Goal: Task Accomplishment & Management: Use online tool/utility

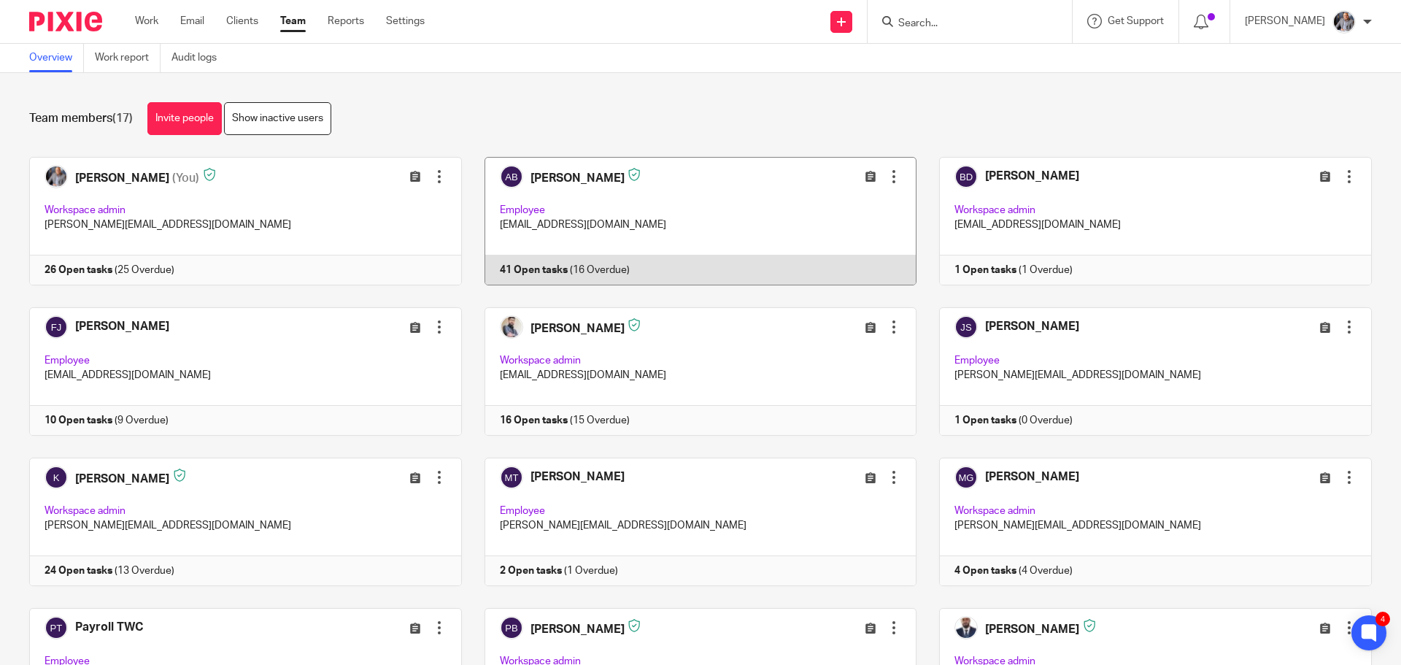
click at [567, 178] on link at bounding box center [689, 221] width 455 height 128
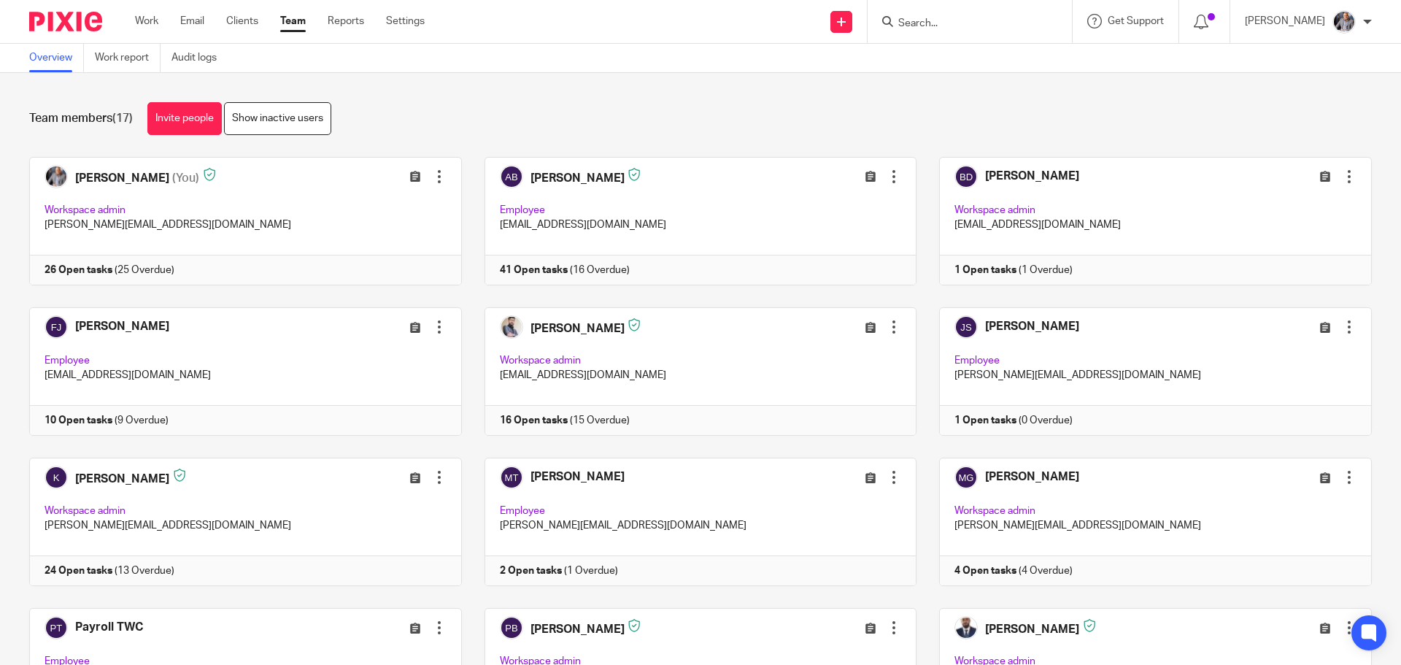
click at [970, 34] on div at bounding box center [970, 21] width 204 height 43
click at [967, 24] on input "Search" at bounding box center [962, 24] width 131 height 13
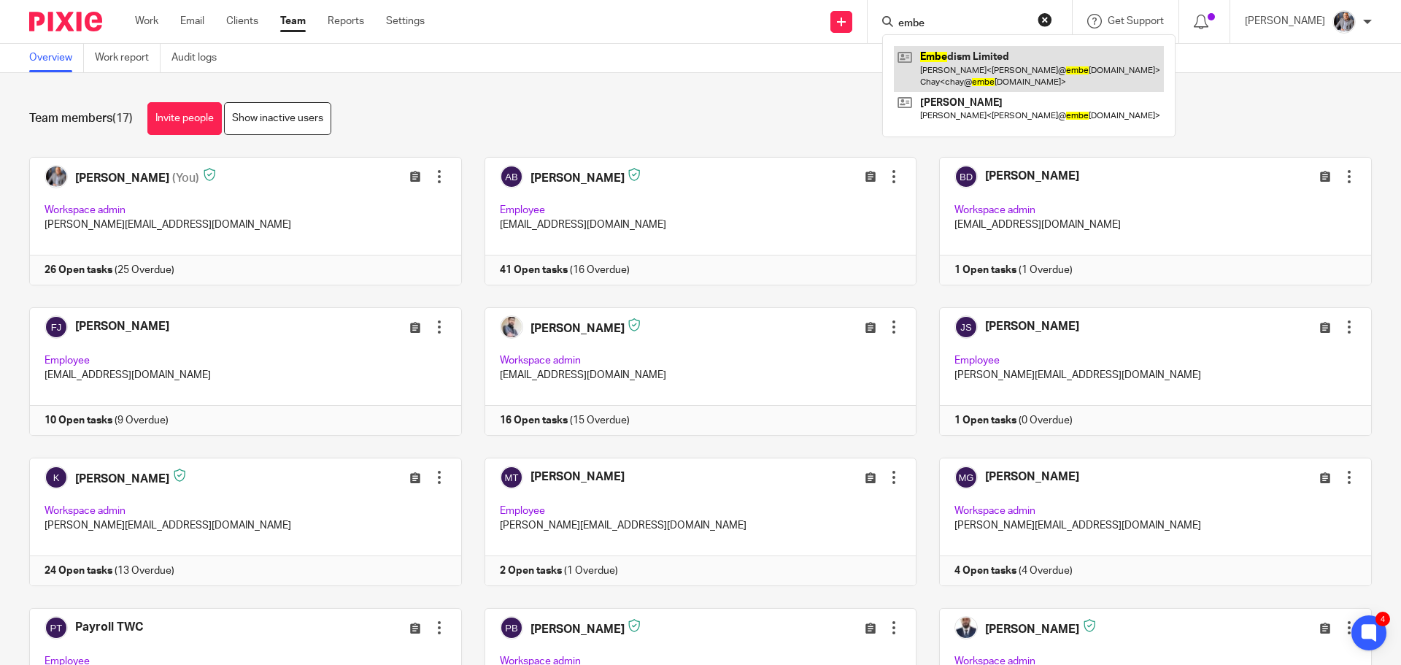
type input "embe"
click at [987, 80] on link at bounding box center [1029, 68] width 270 height 45
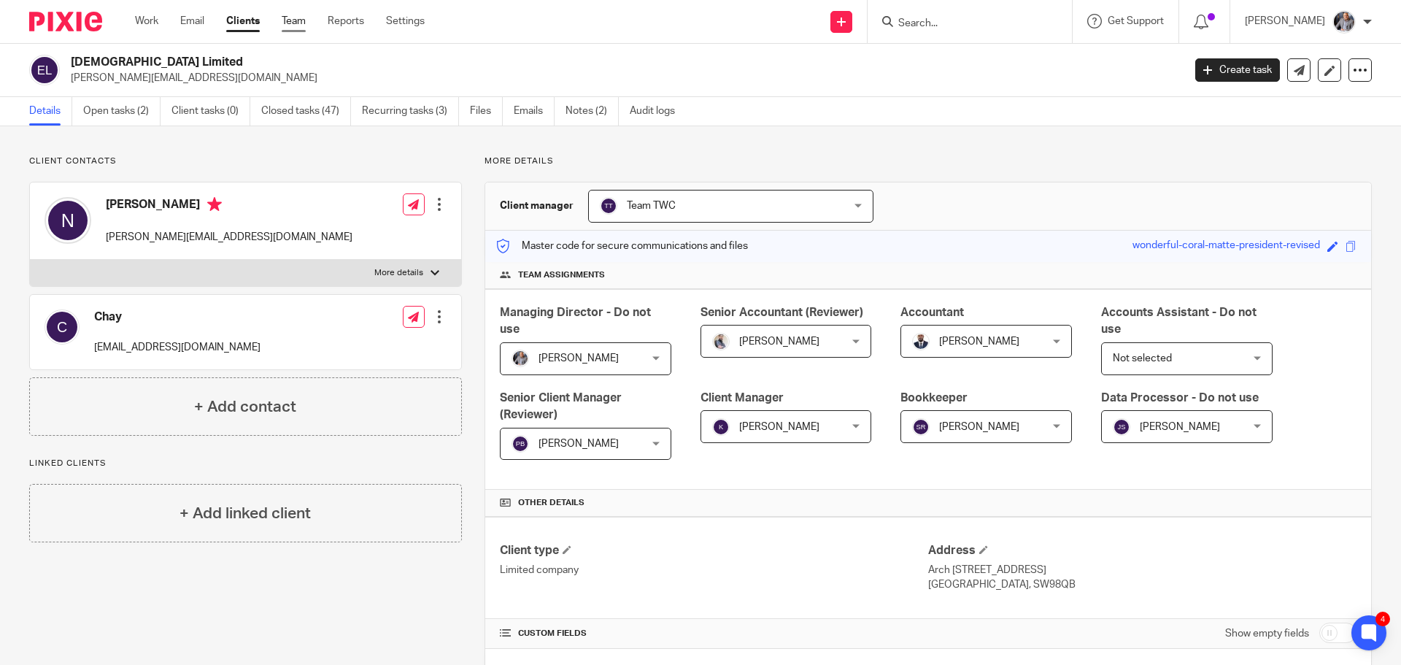
click at [295, 23] on link "Team" at bounding box center [294, 21] width 24 height 15
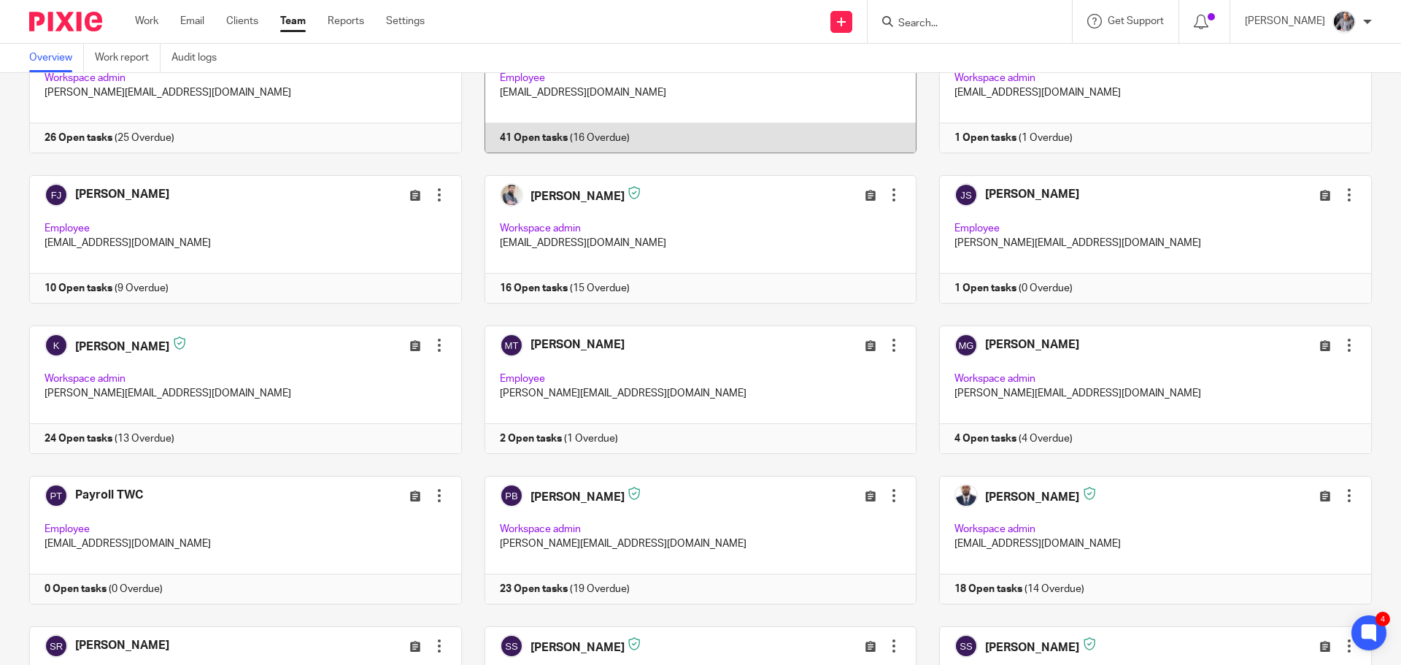
scroll to position [146, 0]
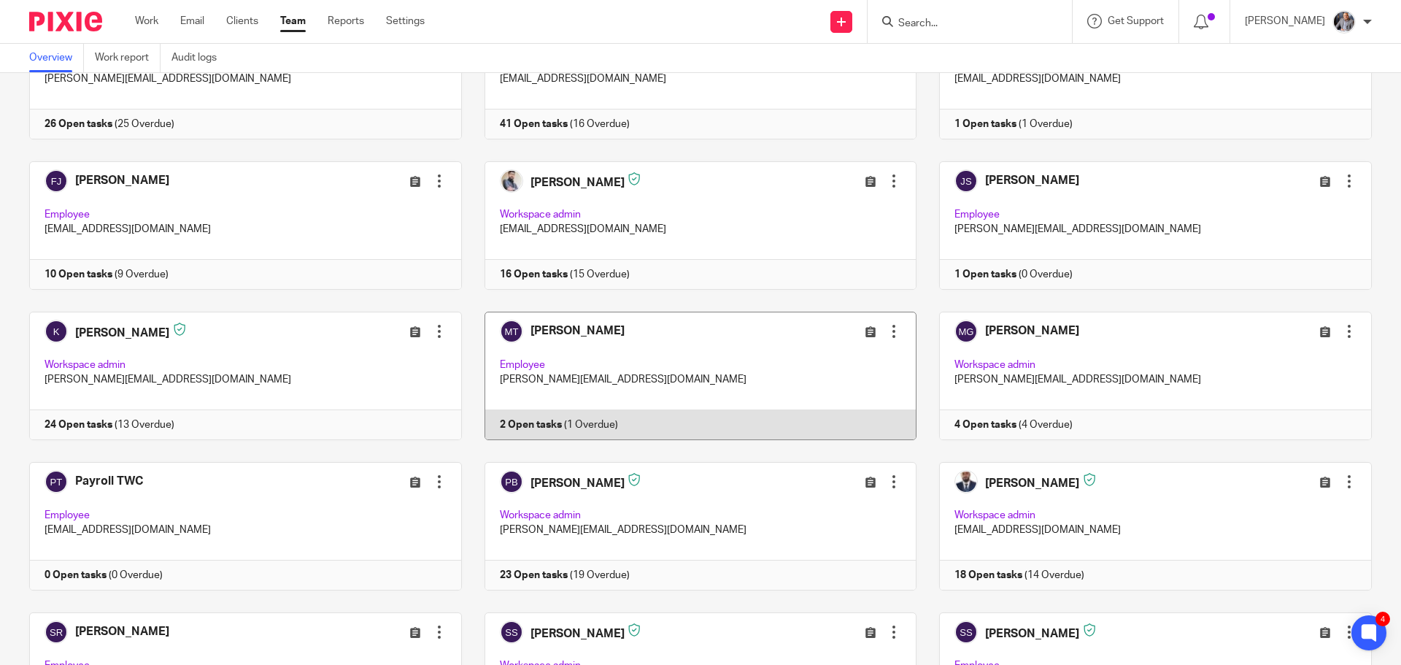
click at [509, 425] on link at bounding box center [689, 376] width 455 height 128
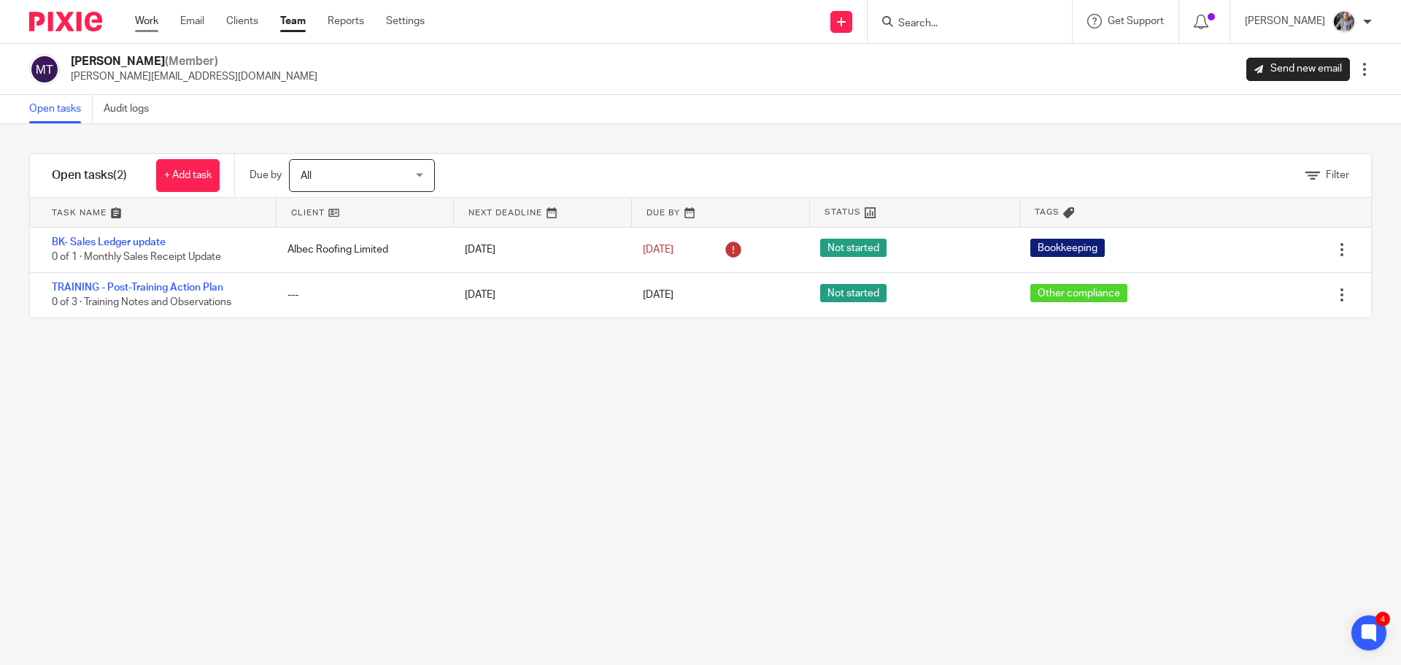
click at [150, 18] on link "Work" at bounding box center [146, 21] width 23 height 15
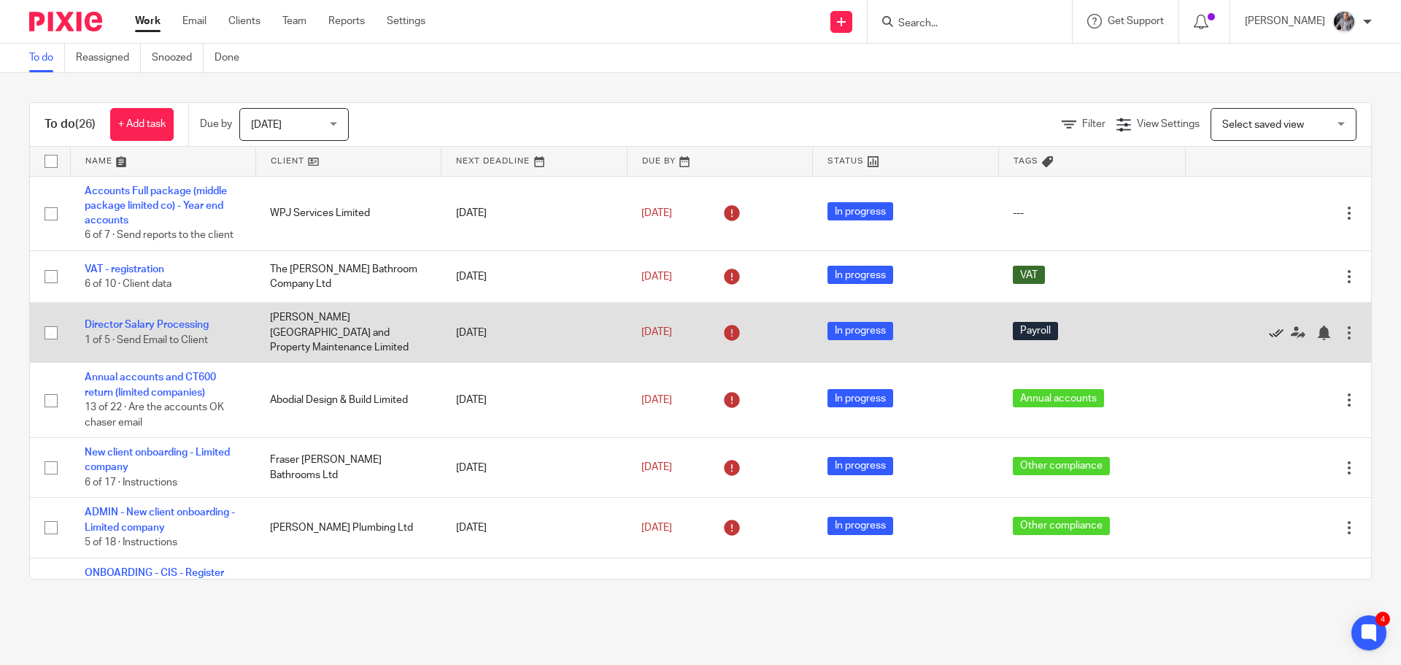
click at [1269, 329] on icon at bounding box center [1276, 332] width 15 height 15
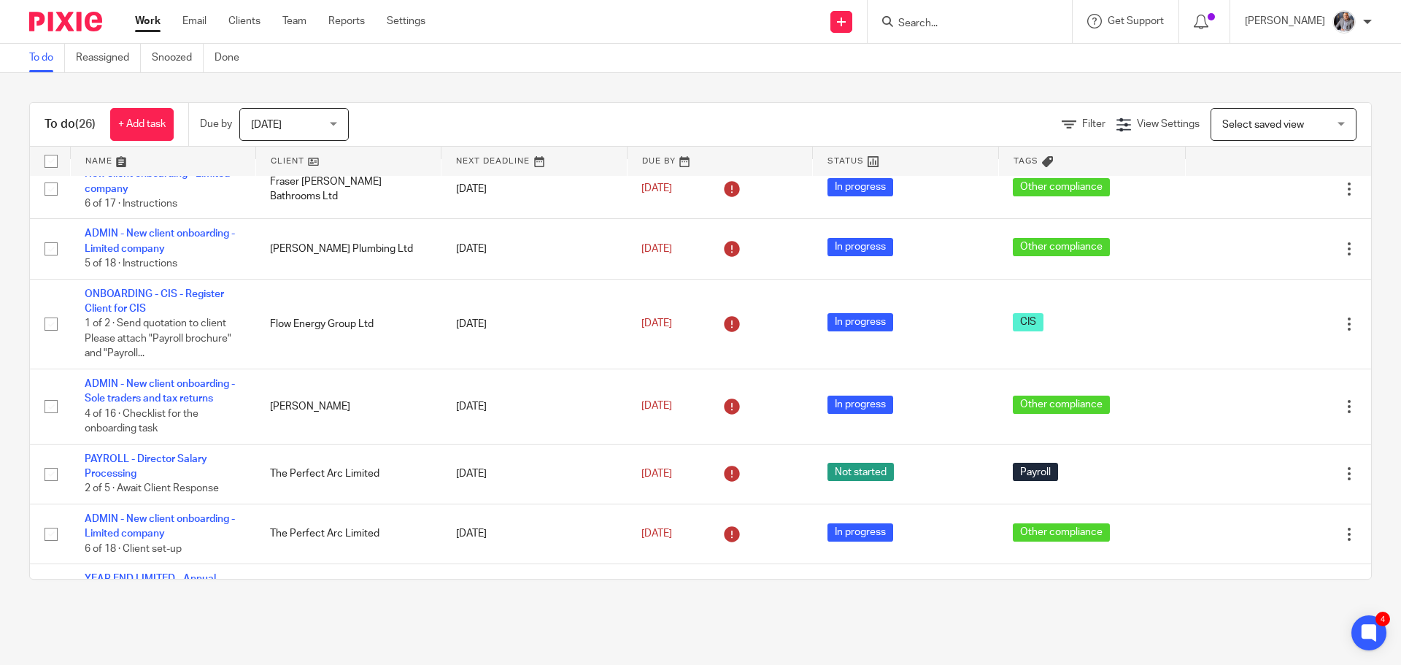
scroll to position [292, 0]
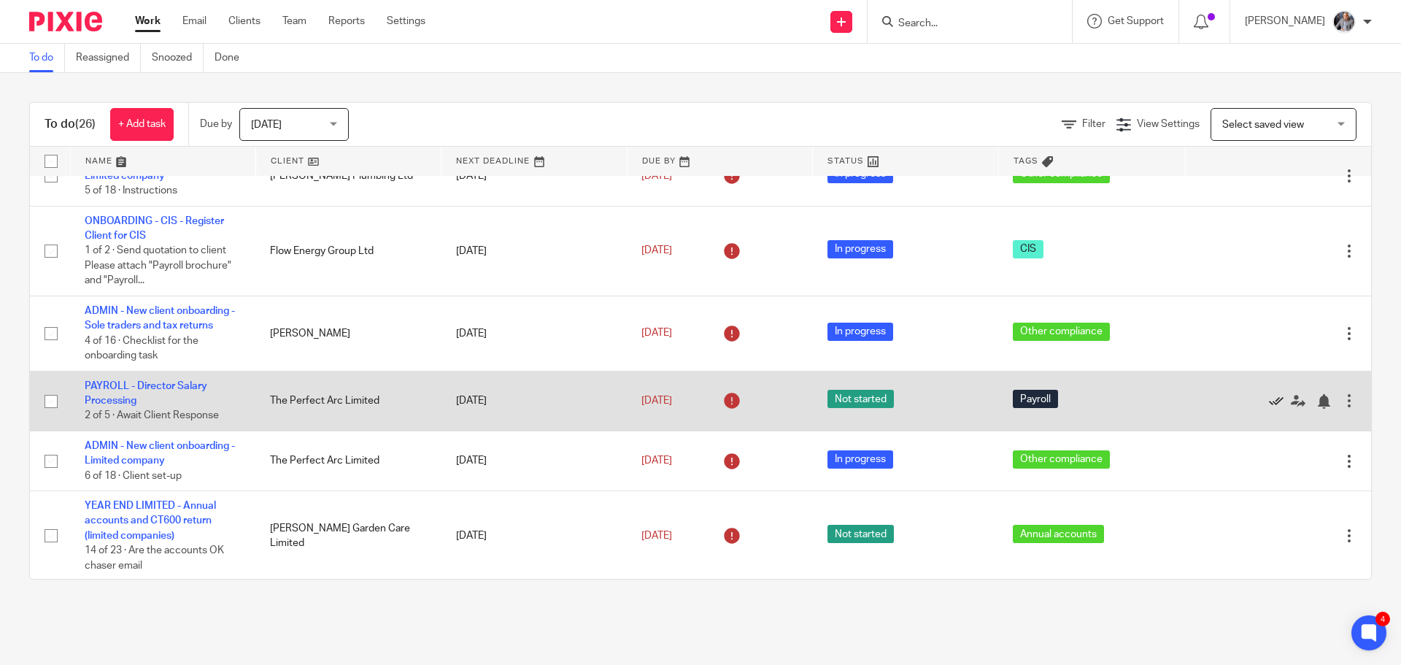
click at [1269, 400] on icon at bounding box center [1276, 401] width 15 height 15
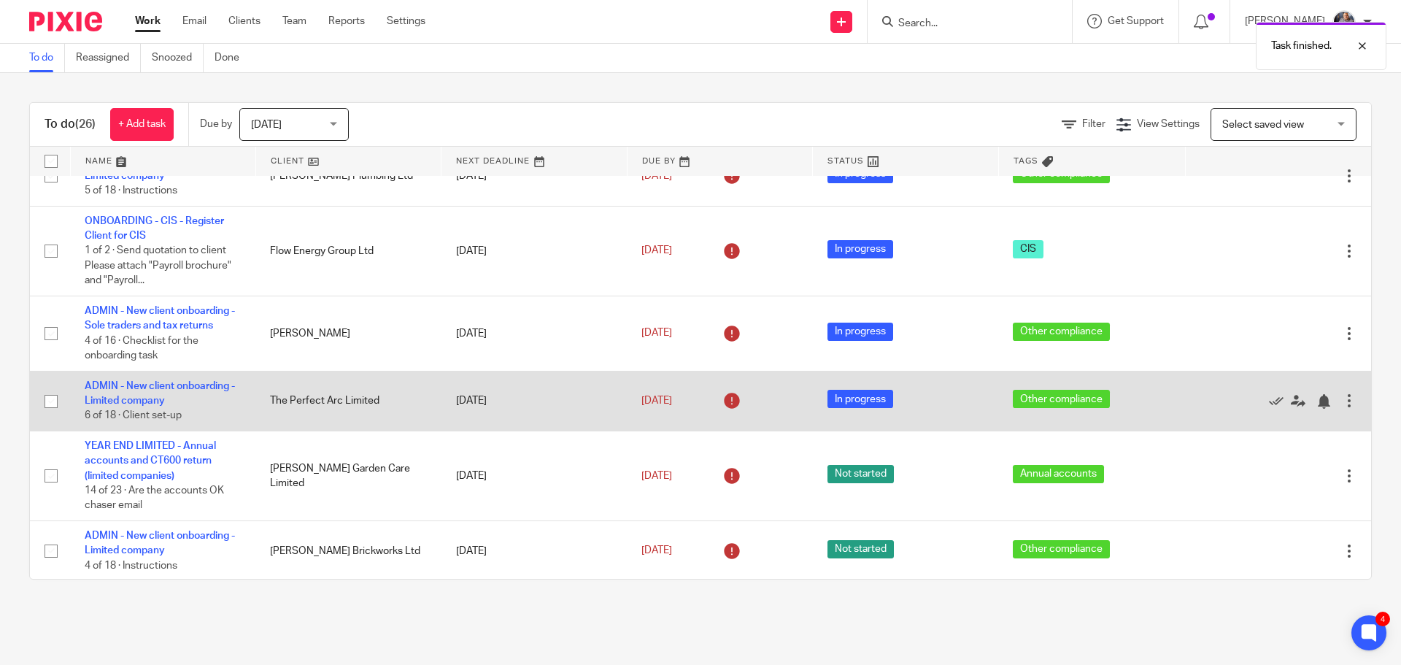
scroll to position [365, 0]
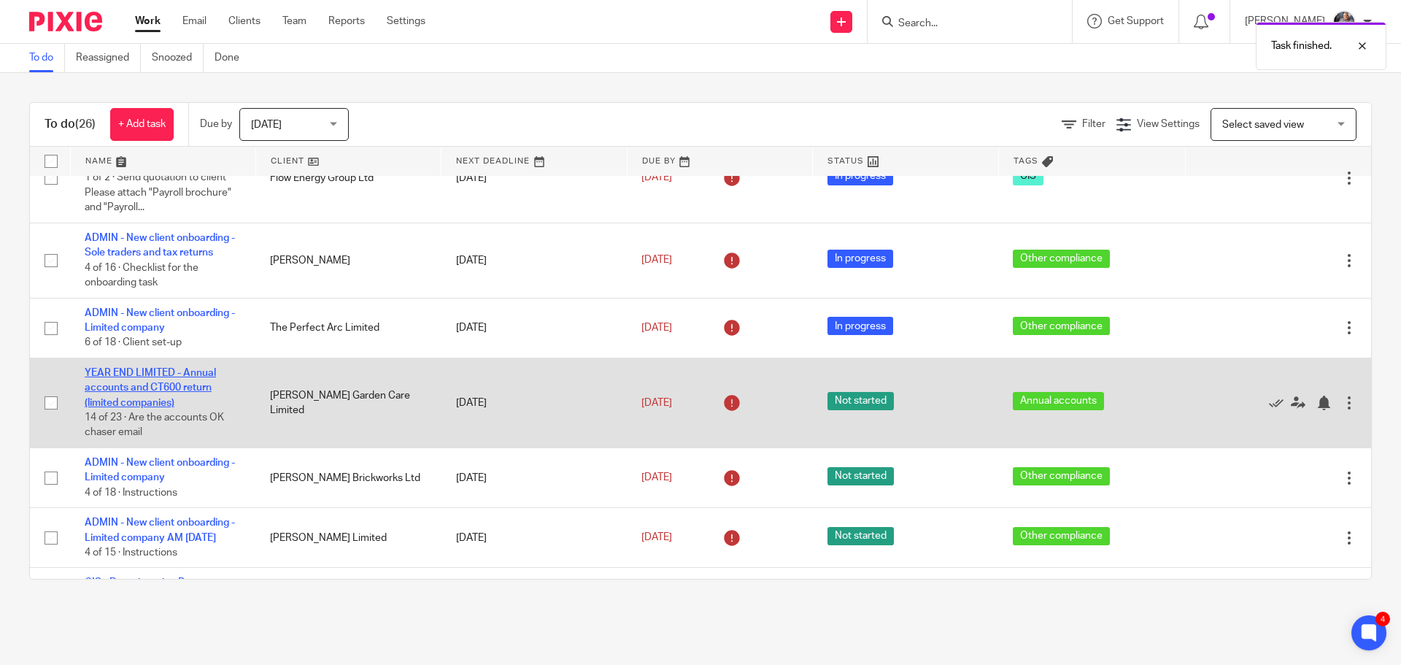
click at [114, 385] on link "YEAR END LIMITED - Annual accounts and CT600 return (limited companies)" at bounding box center [150, 388] width 131 height 40
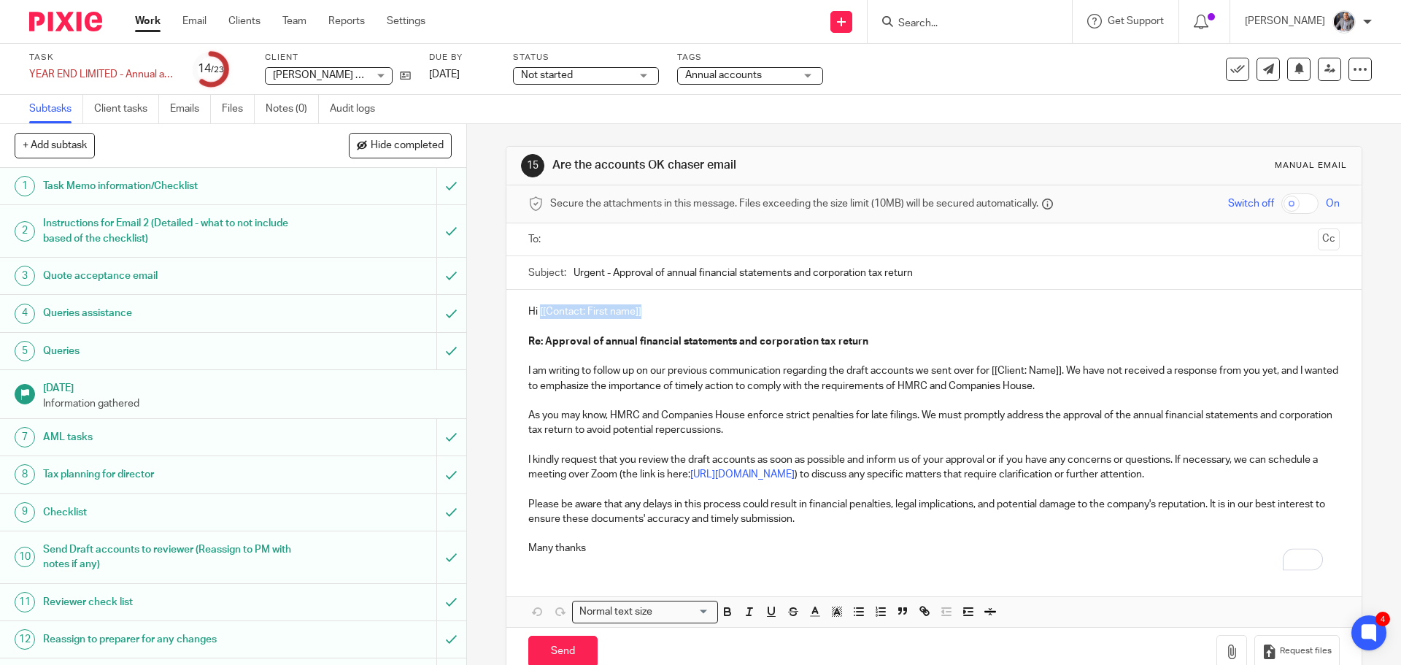
drag, startPoint x: 644, startPoint y: 311, endPoint x: 537, endPoint y: 317, distance: 107.4
click at [537, 317] on p "Hi [[Contact: First name]]" at bounding box center [933, 311] width 811 height 15
click at [614, 241] on input "text" at bounding box center [933, 239] width 756 height 17
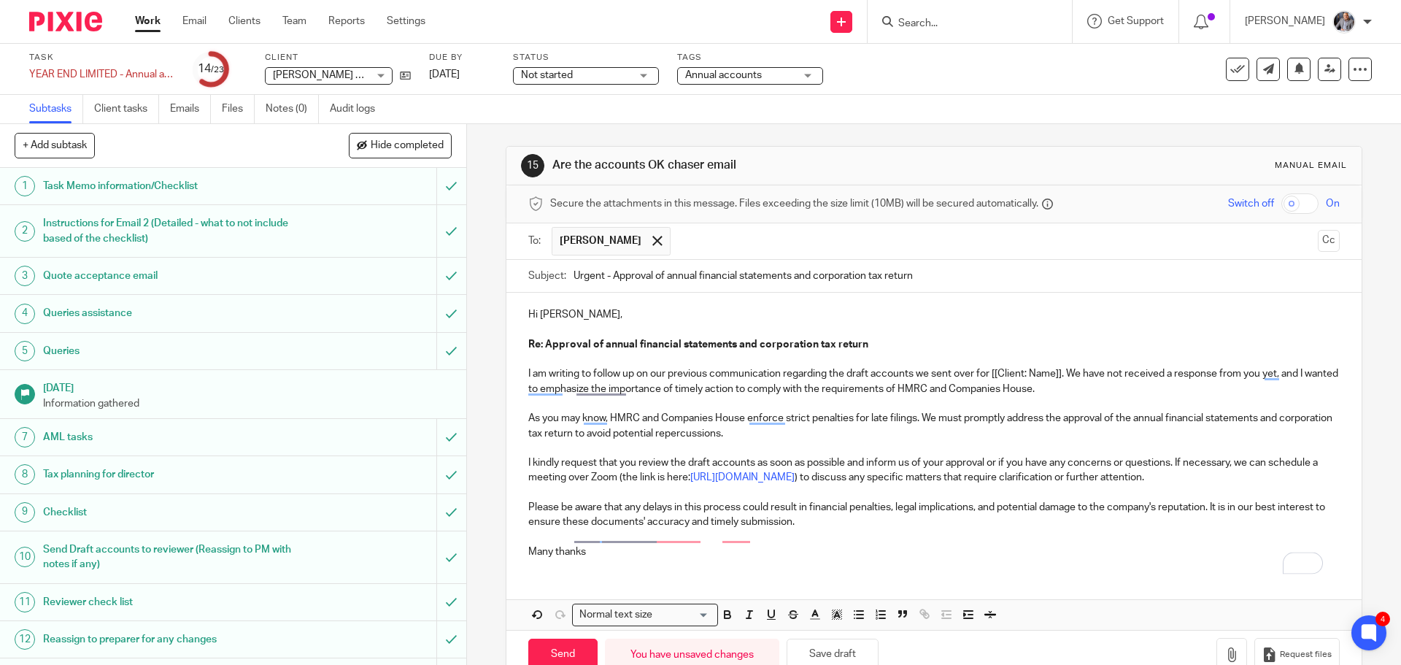
scroll to position [50, 0]
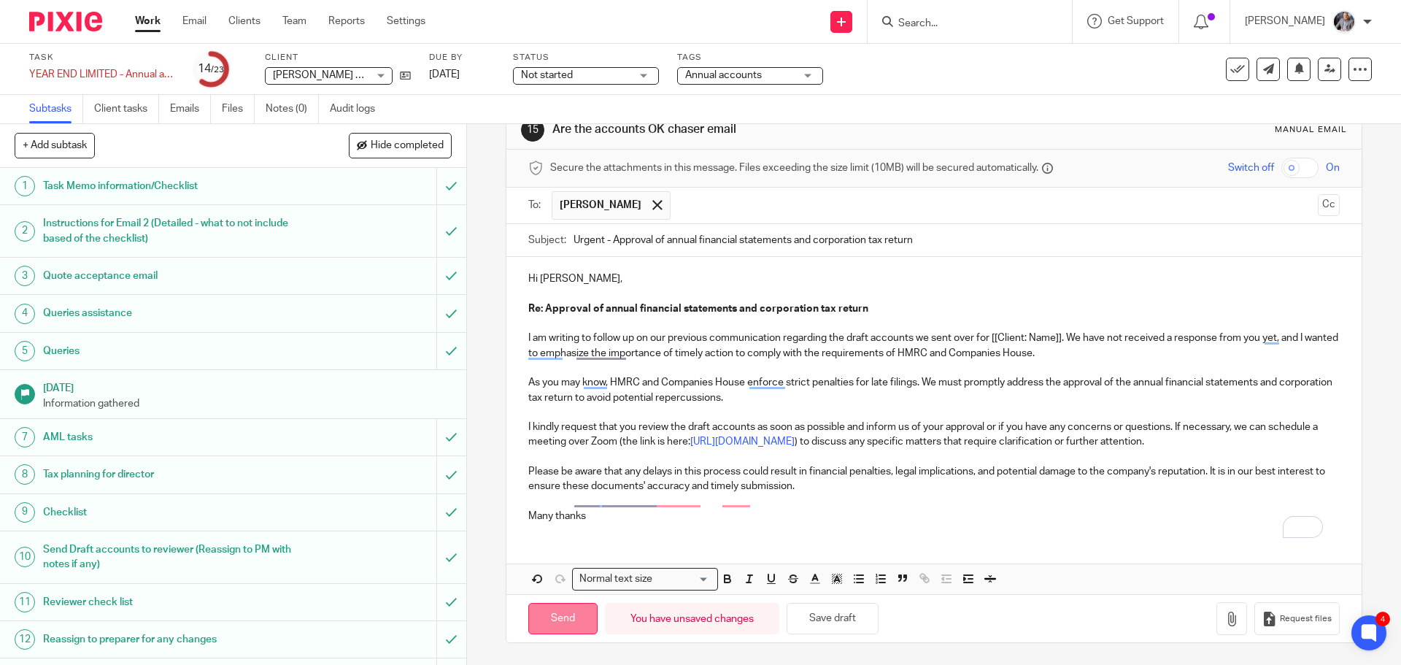
click at [582, 612] on input "Send" at bounding box center [562, 618] width 69 height 31
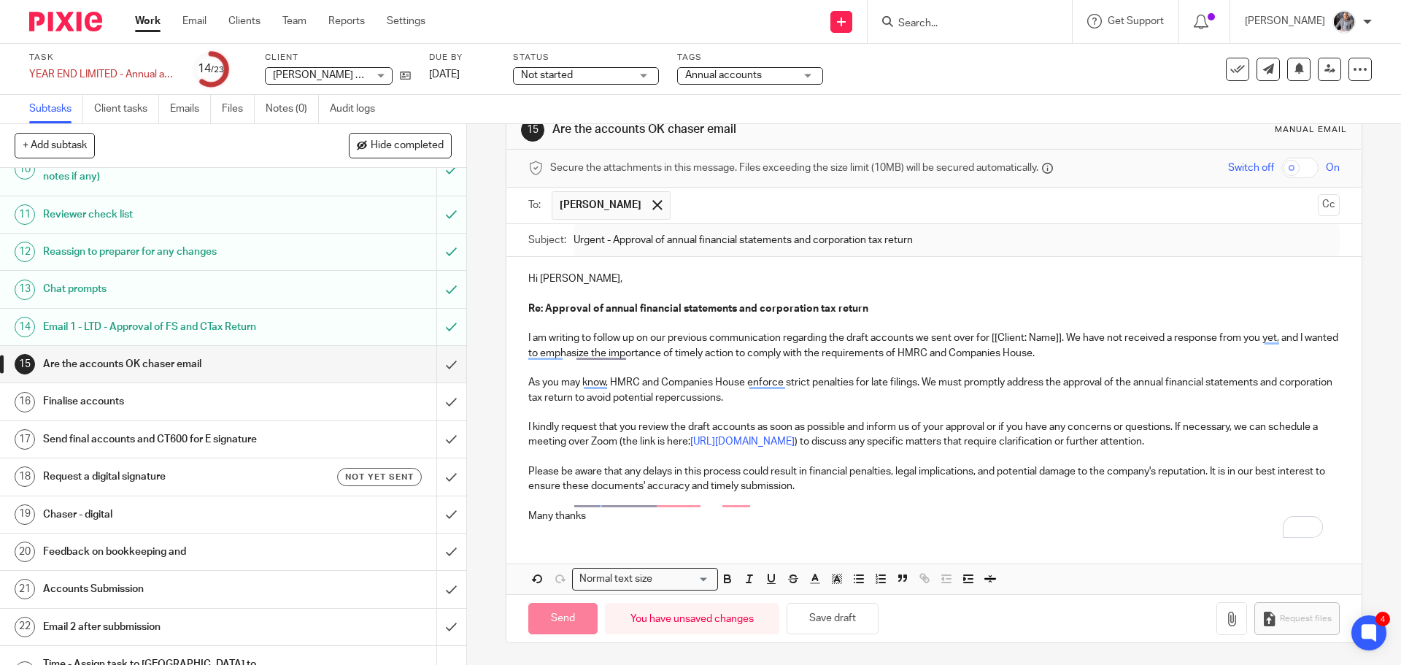
scroll to position [406, 0]
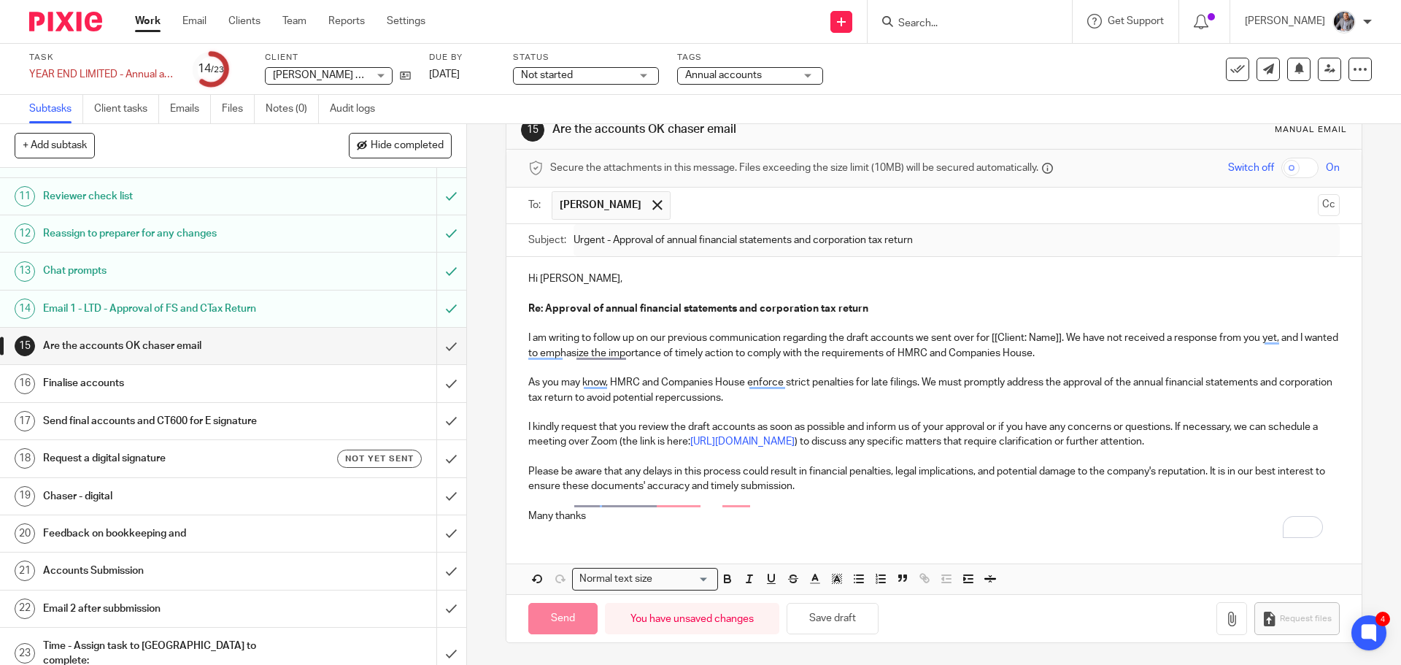
type input "Sent"
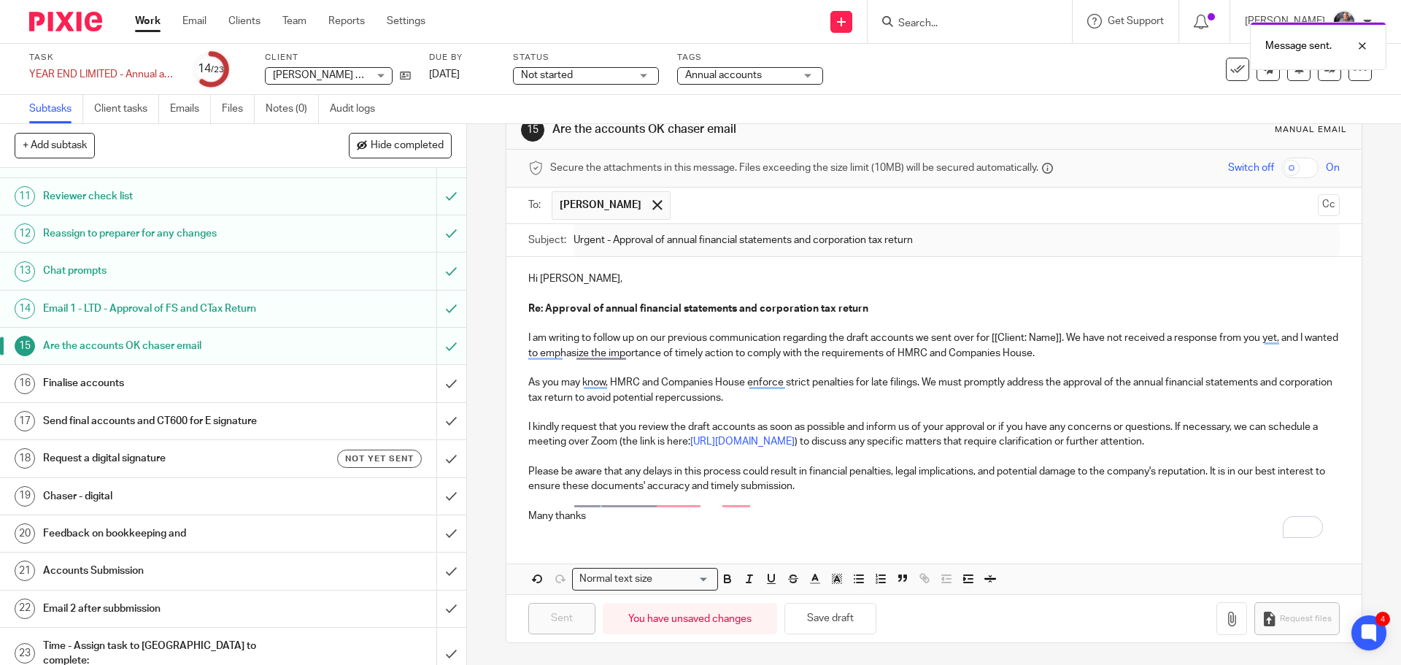
click at [151, 20] on link "Work" at bounding box center [148, 21] width 26 height 15
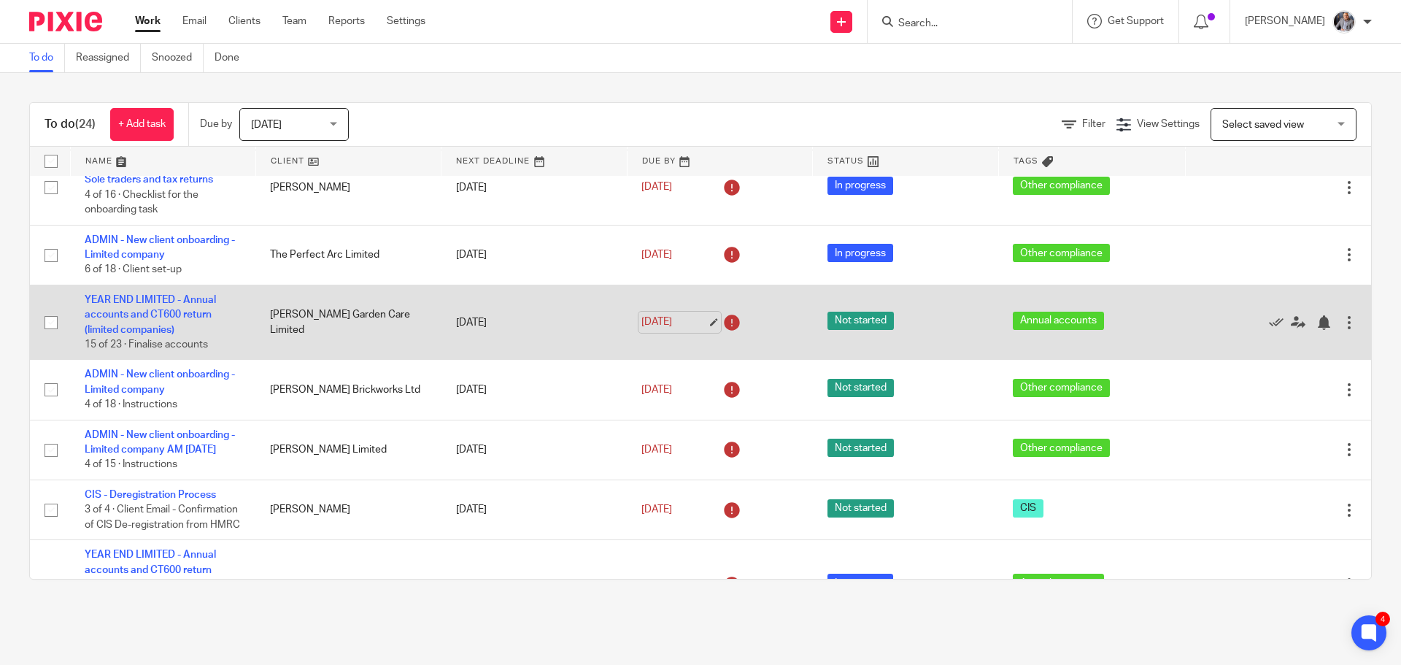
scroll to position [511, 0]
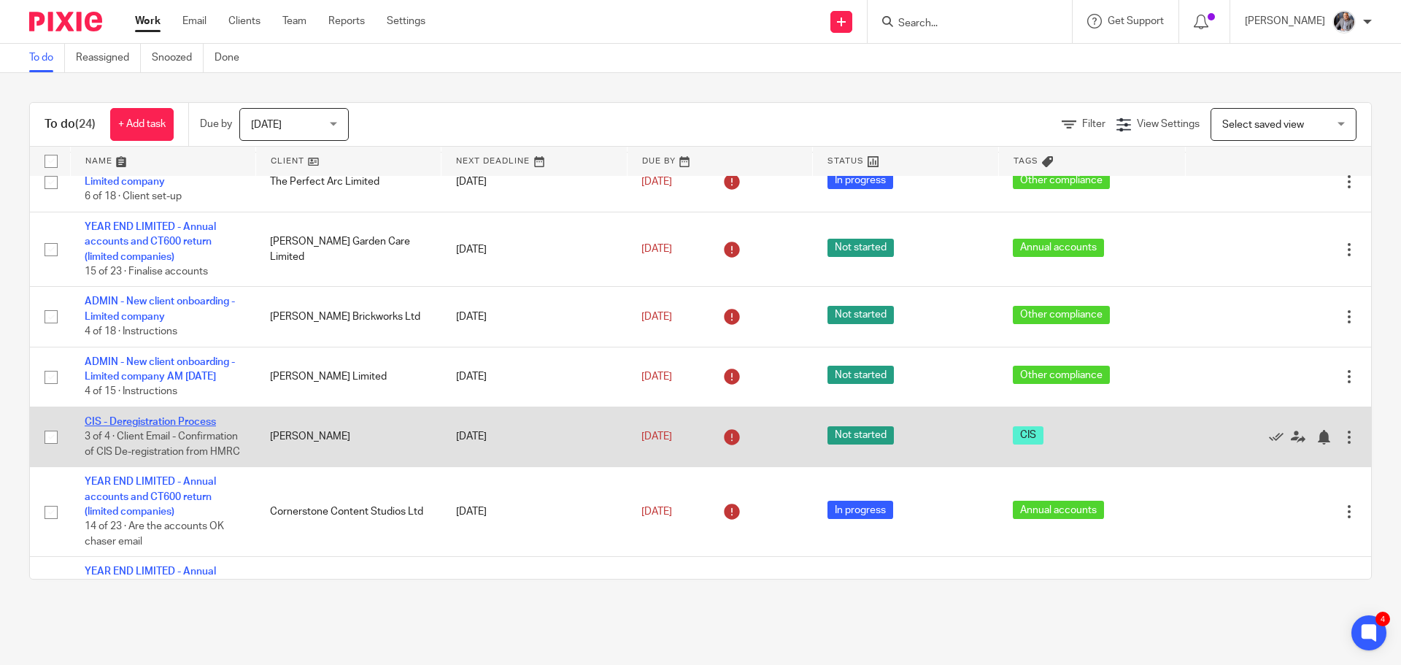
click at [141, 427] on link "CIS - Deregistration Process" at bounding box center [150, 422] width 131 height 10
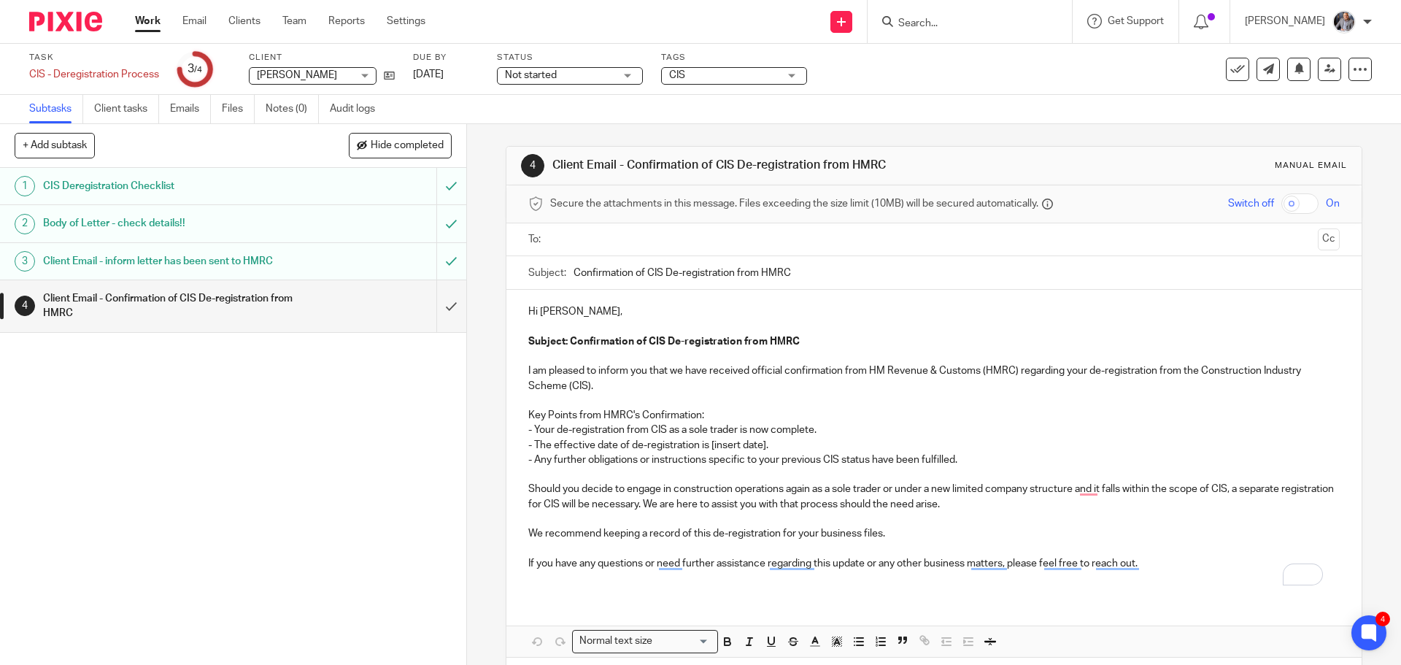
click at [148, 22] on link "Work" at bounding box center [148, 21] width 26 height 15
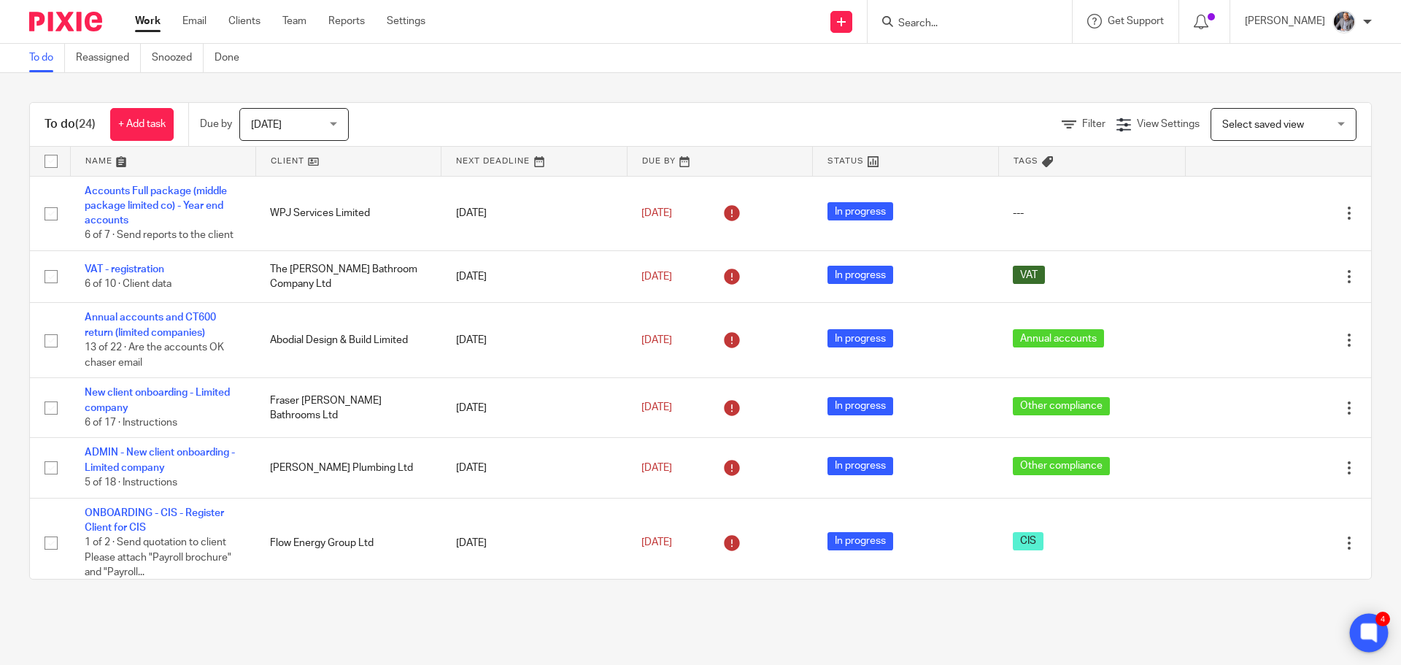
click at [1363, 631] on icon at bounding box center [1368, 632] width 11 height 11
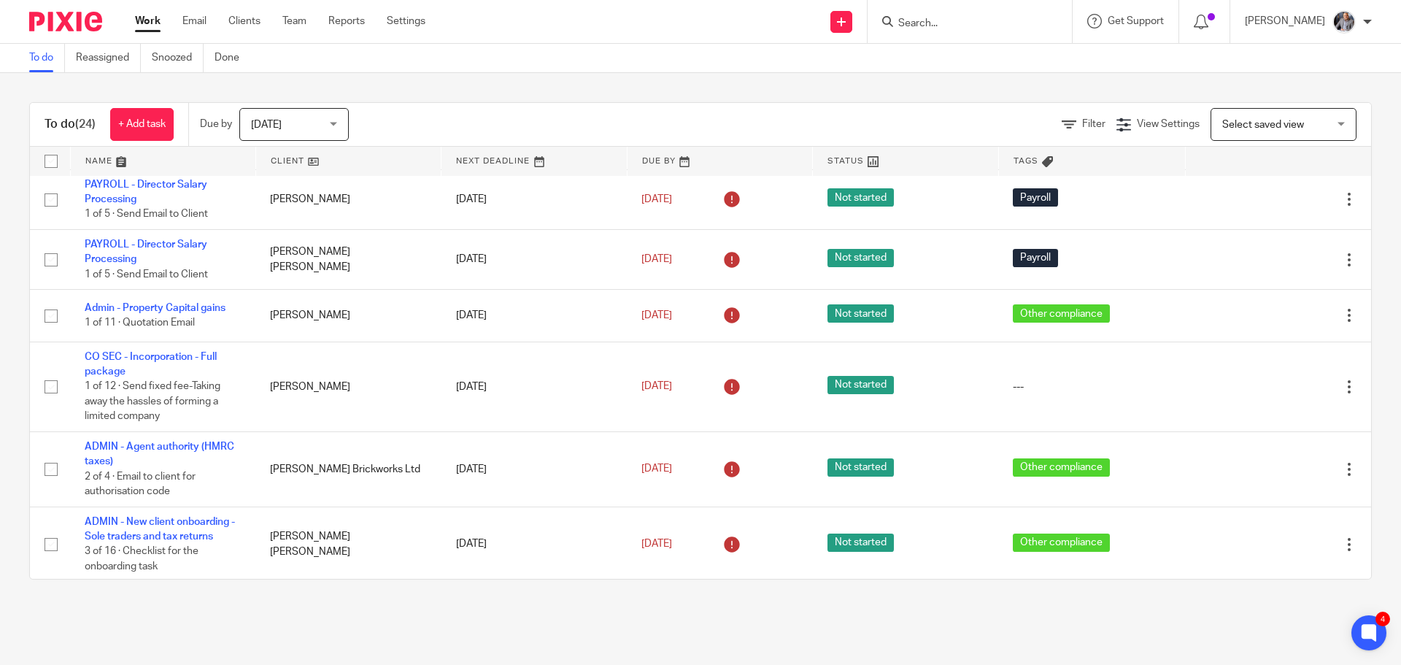
scroll to position [1313, 0]
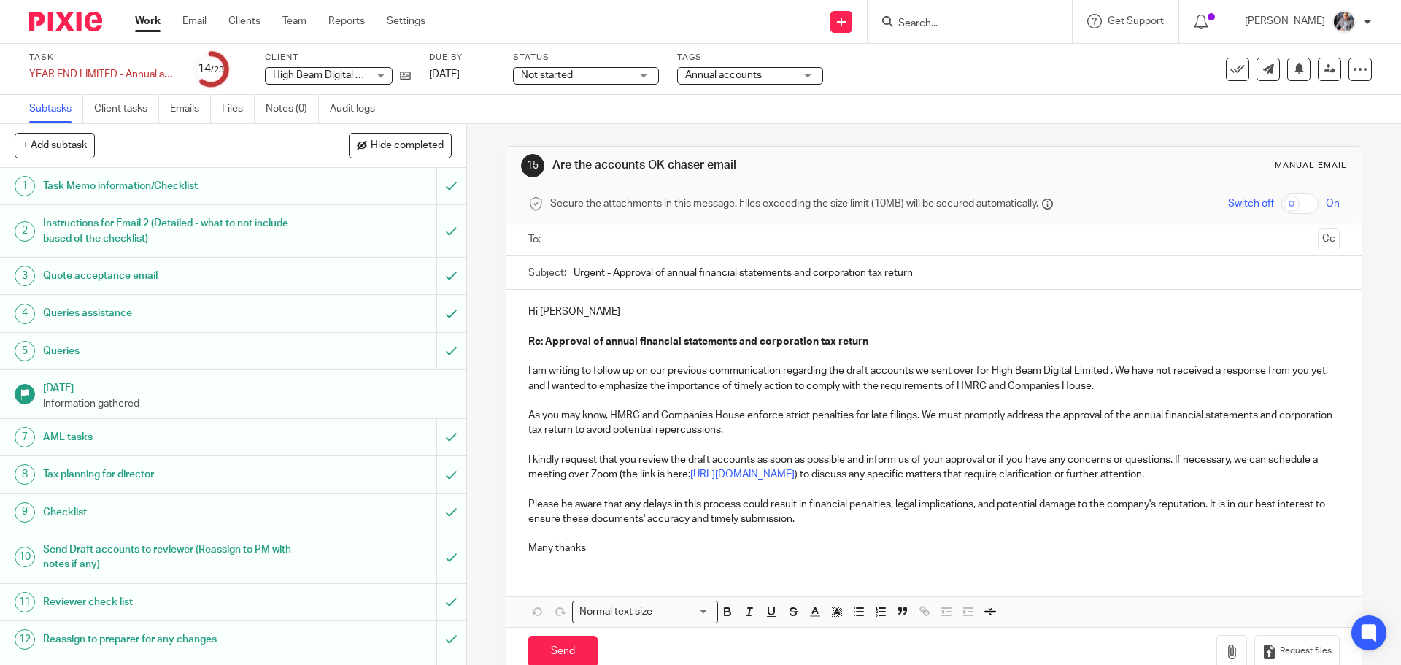
scroll to position [406, 0]
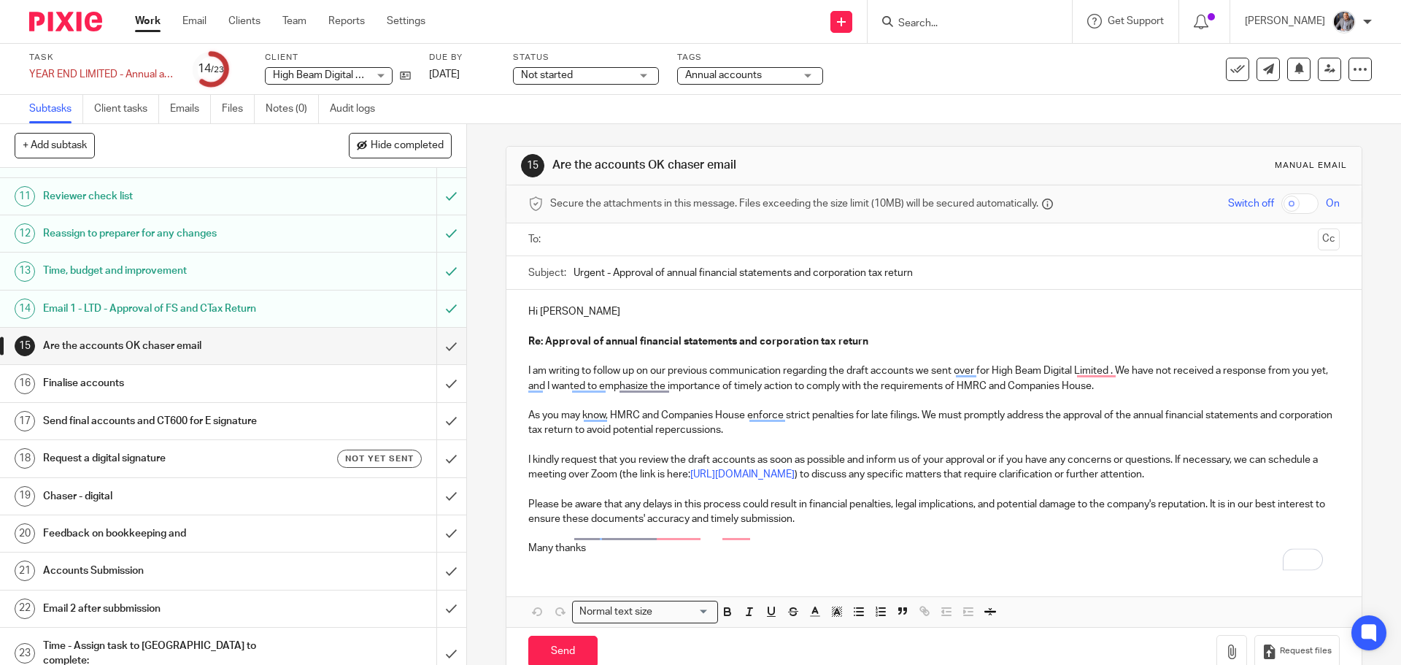
click at [582, 236] on input "text" at bounding box center [933, 239] width 756 height 17
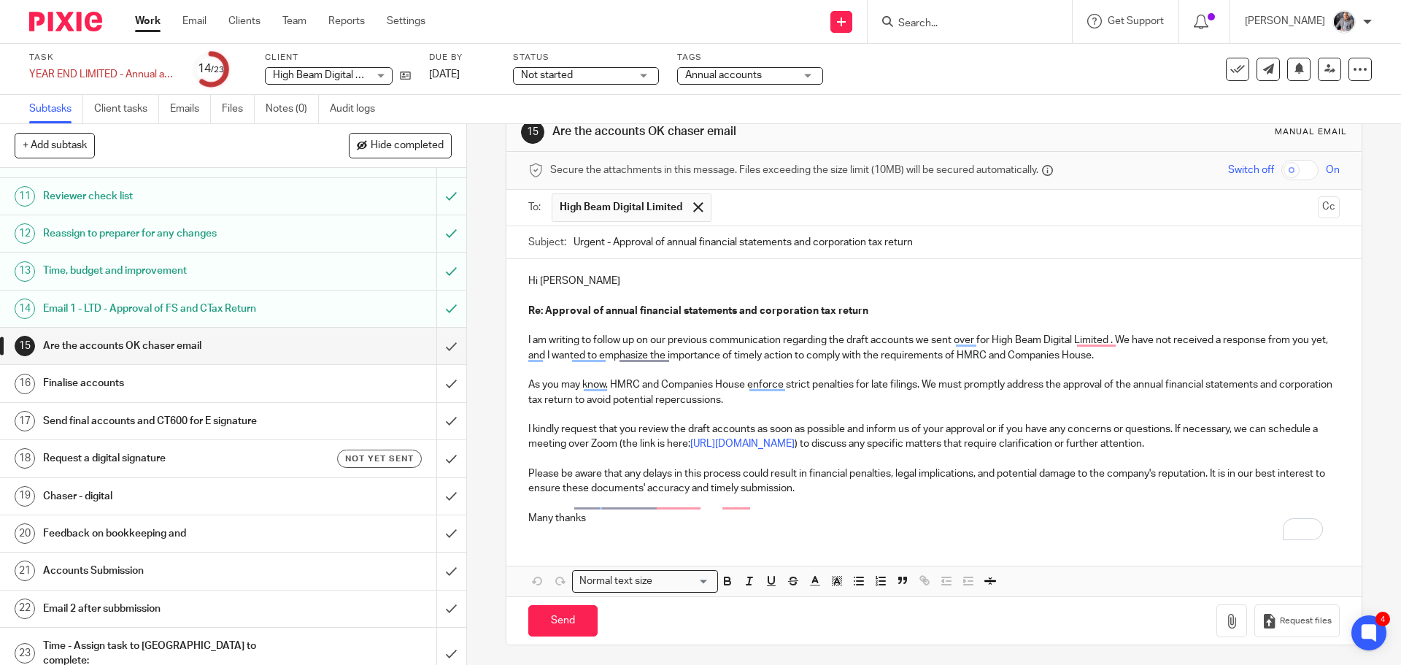
scroll to position [50, 0]
drag, startPoint x: 565, startPoint y: 616, endPoint x: 577, endPoint y: 587, distance: 31.7
click at [565, 615] on input "Send" at bounding box center [562, 618] width 69 height 31
type input "Sent"
